Goal: Find contact information: Find contact information

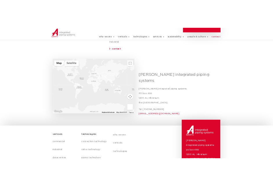
scroll to position [87, 0]
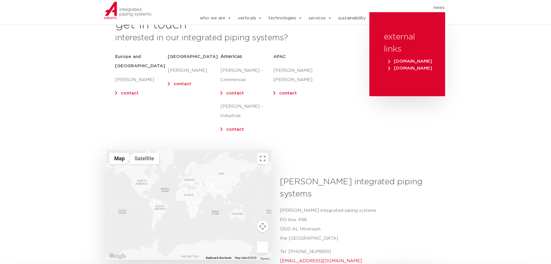
click at [145, 178] on div at bounding box center [188, 205] width 165 height 110
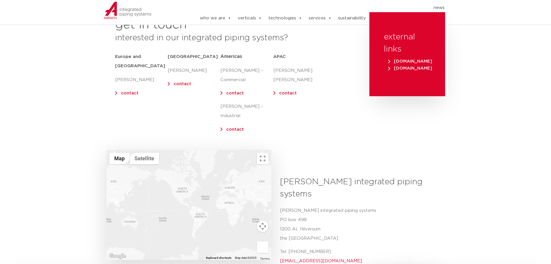
drag, startPoint x: 141, startPoint y: 174, endPoint x: 192, endPoint y: 182, distance: 51.8
click at [187, 183] on div at bounding box center [188, 205] width 165 height 110
click at [195, 184] on div at bounding box center [188, 205] width 165 height 110
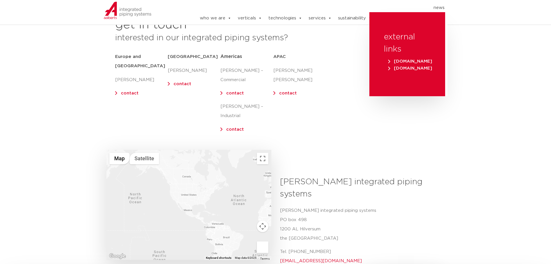
click at [184, 183] on div at bounding box center [188, 205] width 165 height 110
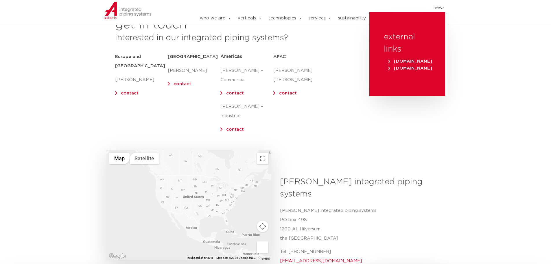
click at [184, 183] on div at bounding box center [188, 205] width 165 height 110
click at [233, 92] on link "contact" at bounding box center [235, 93] width 18 height 4
